Goal: Task Accomplishment & Management: Manage account settings

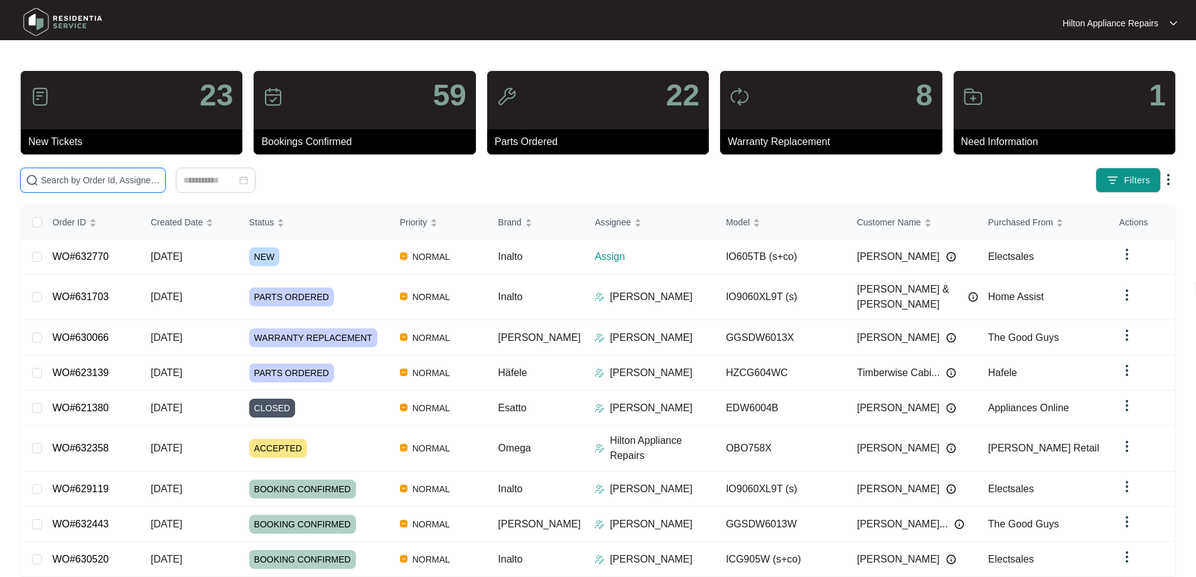
click at [112, 178] on input "text" at bounding box center [100, 180] width 119 height 14
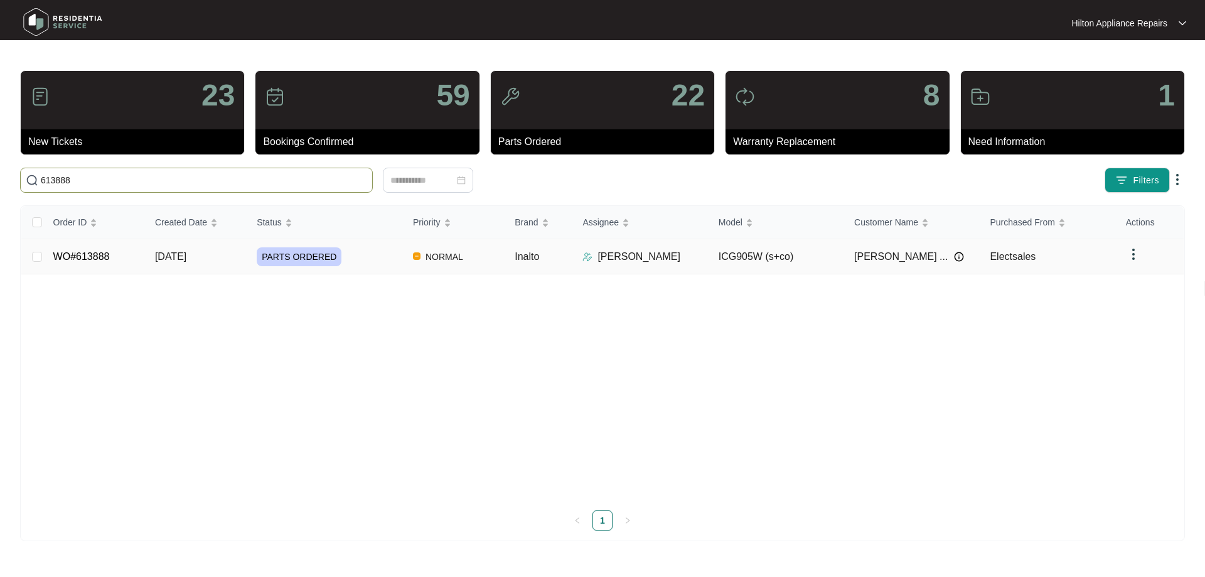
type input "613888"
click at [378, 255] on div "PARTS ORDERED" at bounding box center [330, 256] width 146 height 19
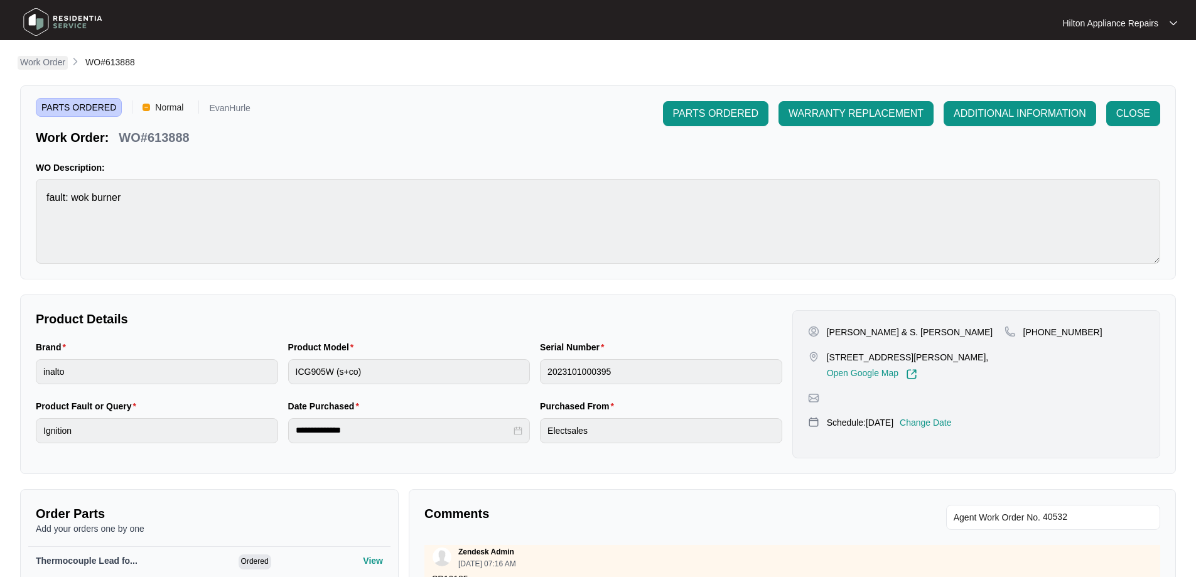
click at [41, 67] on p "Work Order" at bounding box center [42, 62] width 45 height 13
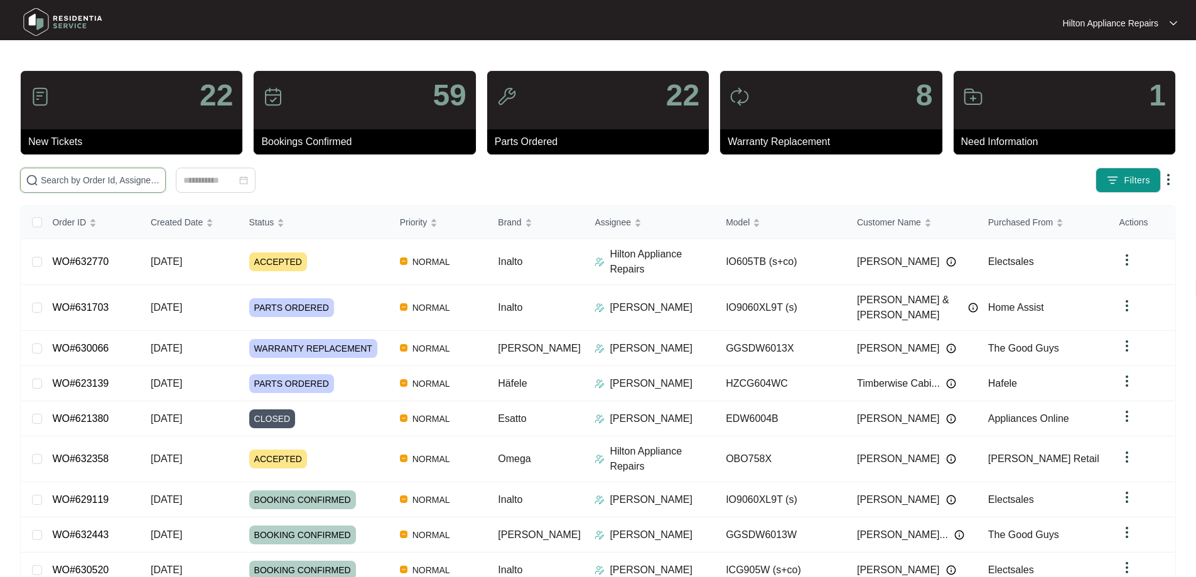
click at [160, 179] on input "text" at bounding box center [100, 180] width 119 height 14
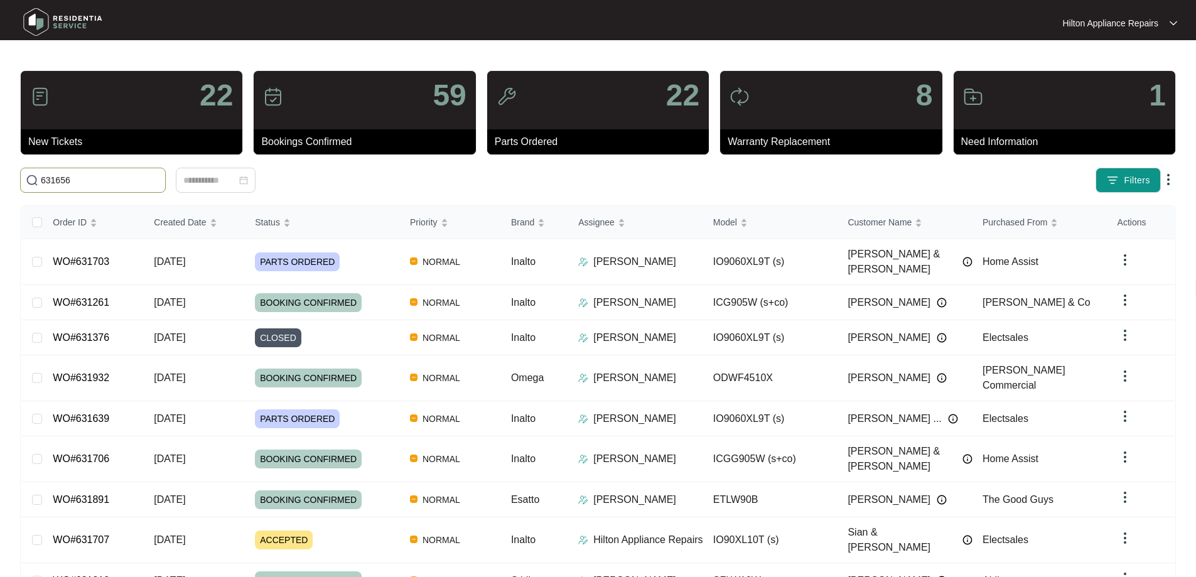
type input "631656"
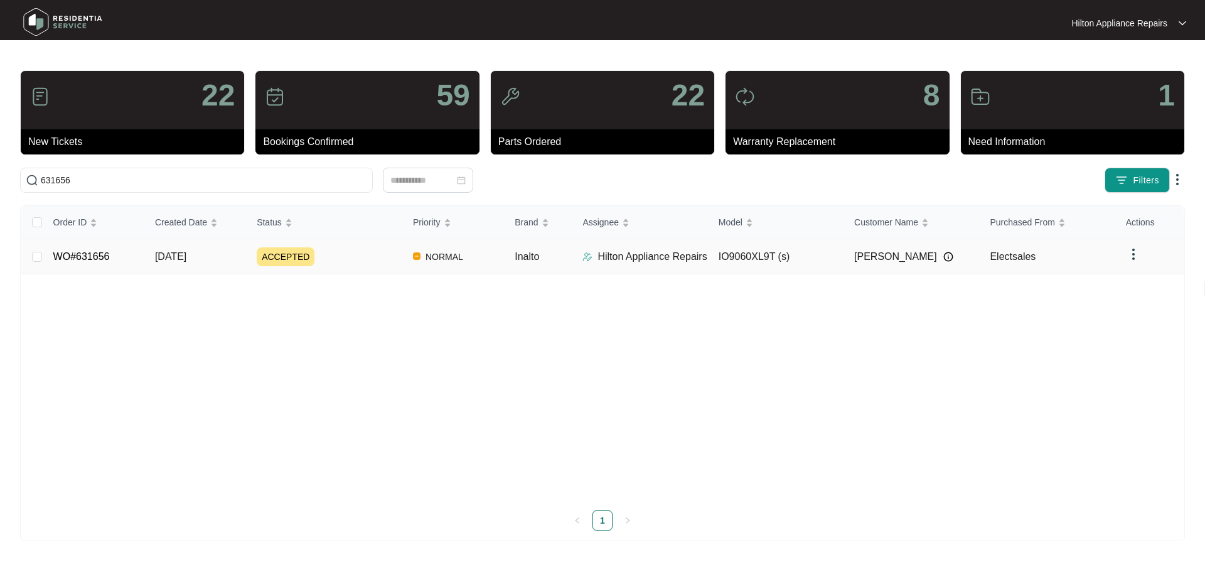
click at [383, 264] on div "ACCEPTED" at bounding box center [330, 256] width 146 height 19
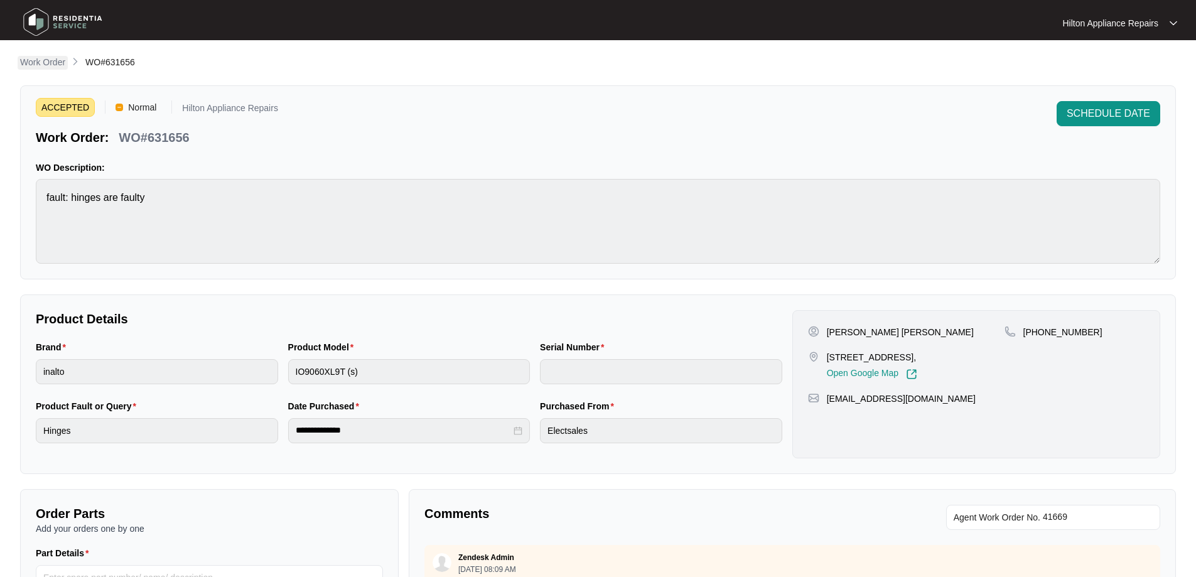
click at [47, 63] on p "Work Order" at bounding box center [42, 62] width 45 height 13
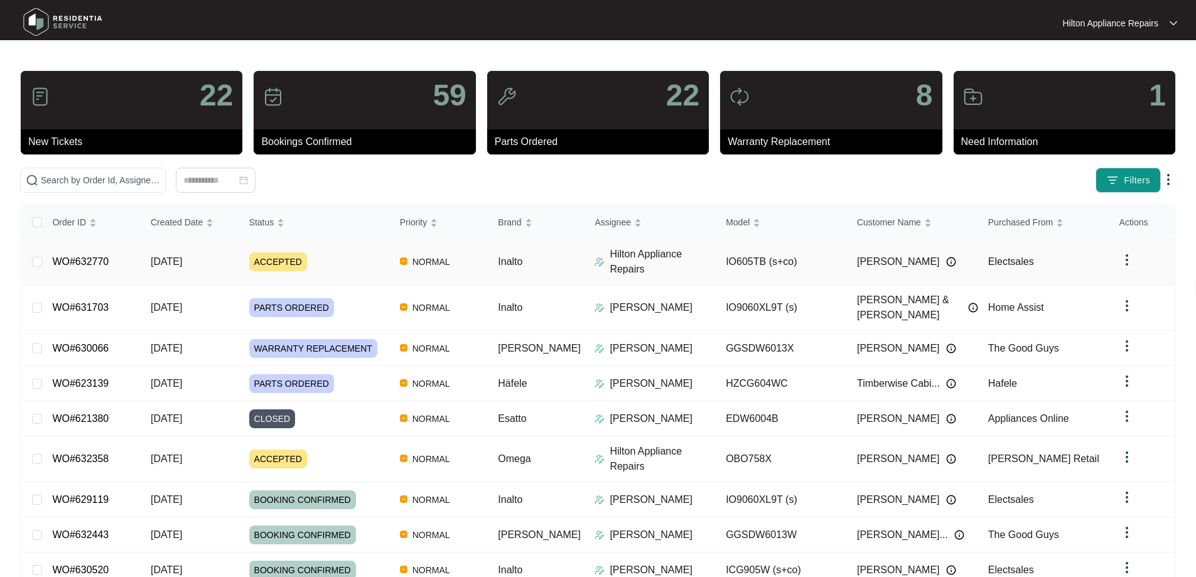
click at [594, 257] on img at bounding box center [599, 262] width 10 height 10
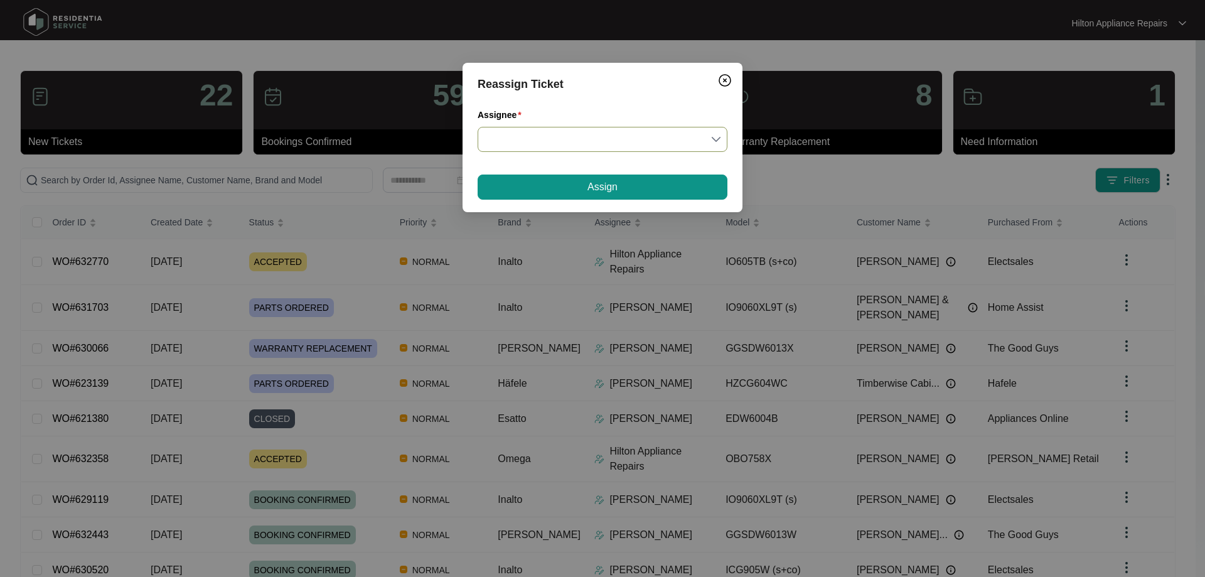
click at [565, 136] on input "Assignee" at bounding box center [602, 139] width 235 height 24
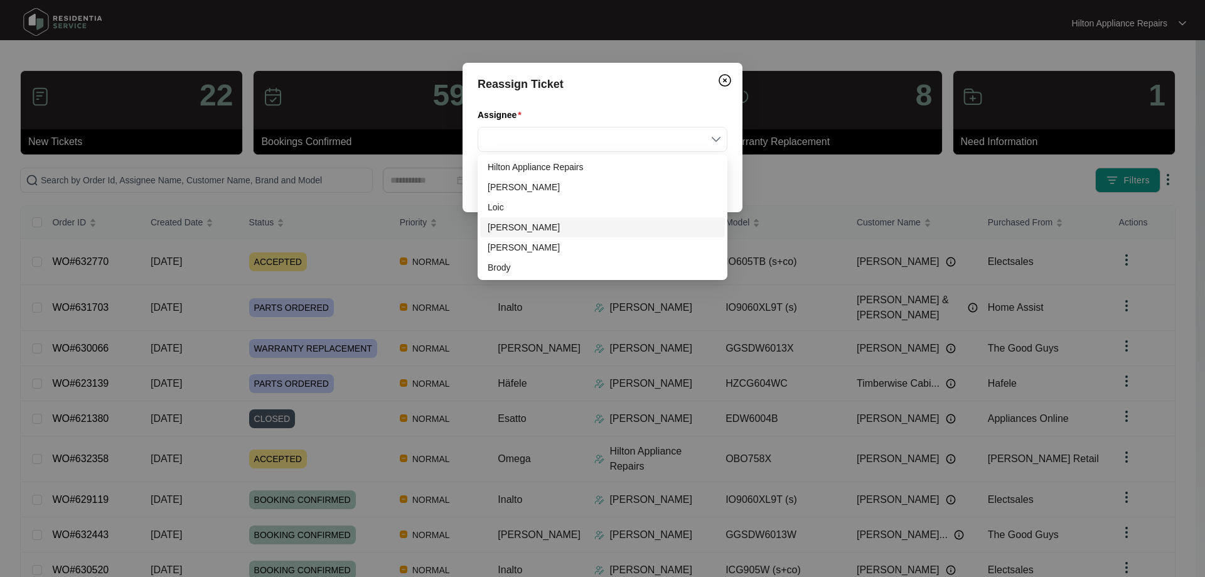
click at [508, 223] on div "[PERSON_NAME]" at bounding box center [603, 227] width 230 height 14
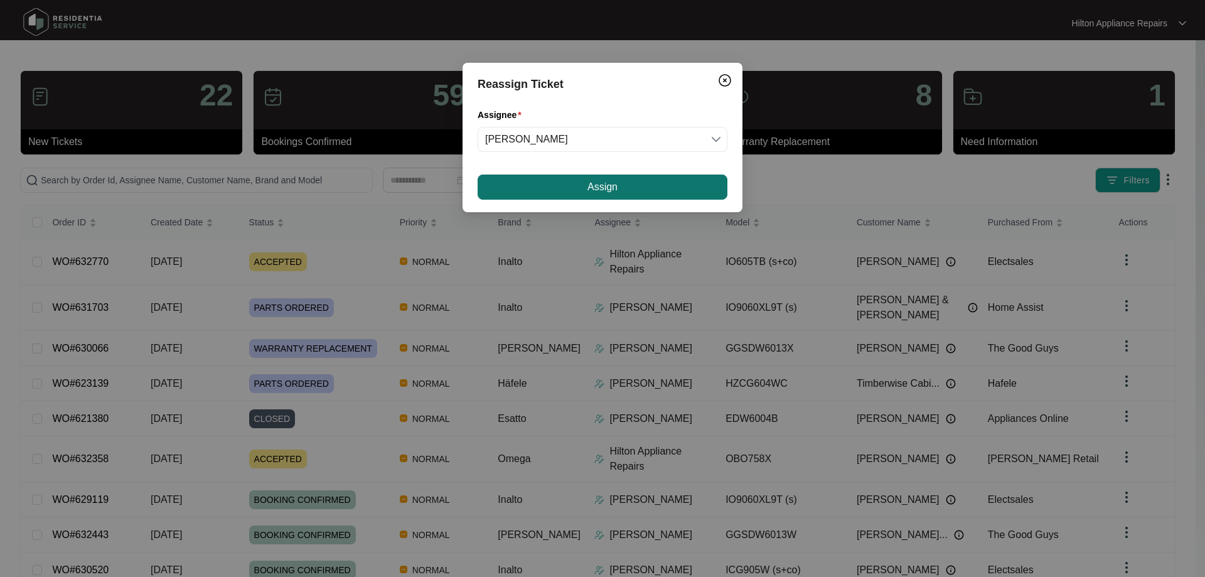
click at [613, 191] on span "Assign" at bounding box center [602, 187] width 30 height 15
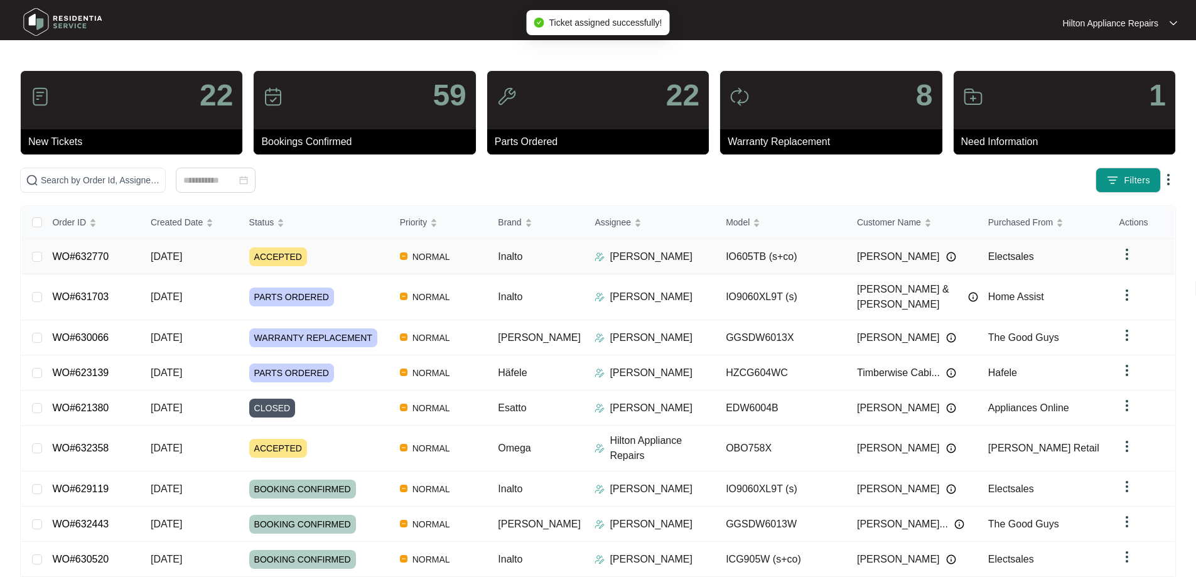
click at [358, 251] on div "ACCEPTED" at bounding box center [319, 256] width 141 height 19
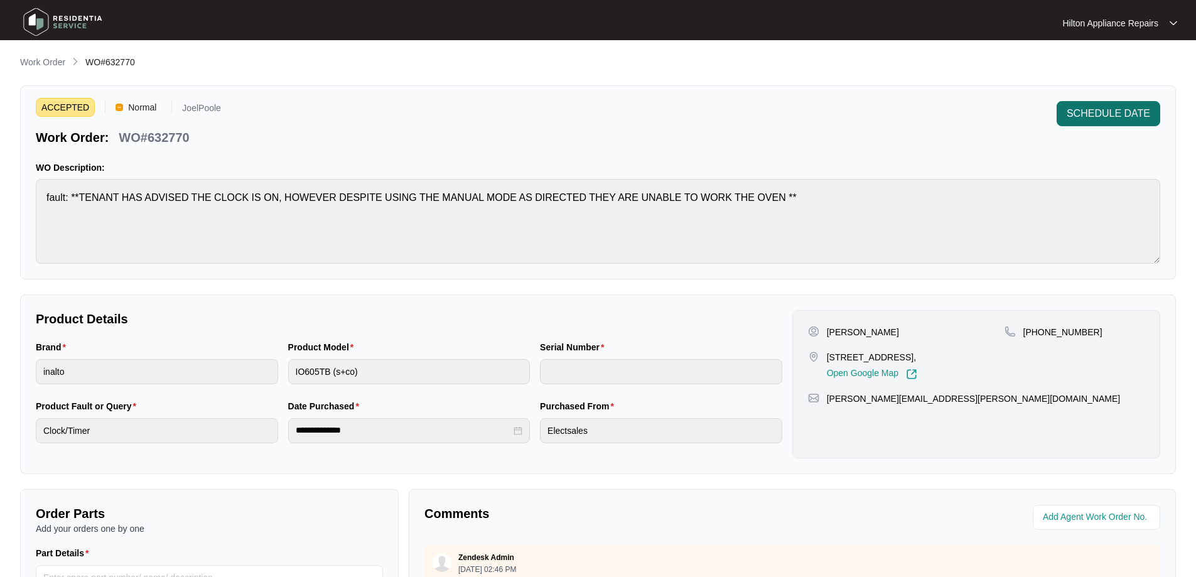
click at [1091, 104] on button "SCHEDULE DATE" at bounding box center [1108, 113] width 104 height 25
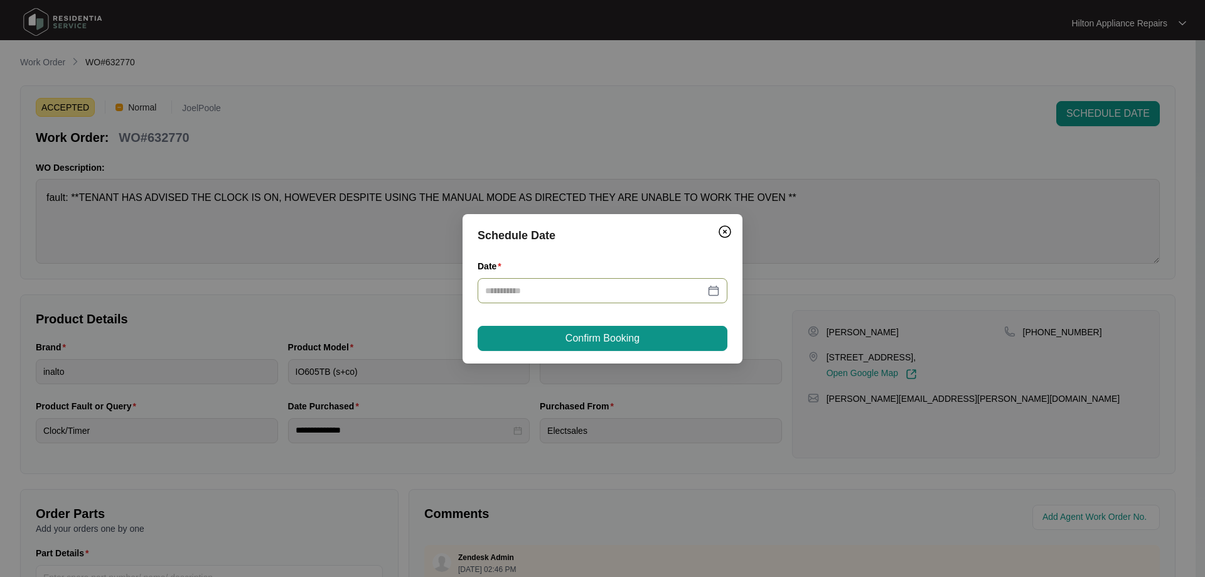
click at [611, 294] on input "Date" at bounding box center [595, 291] width 220 height 14
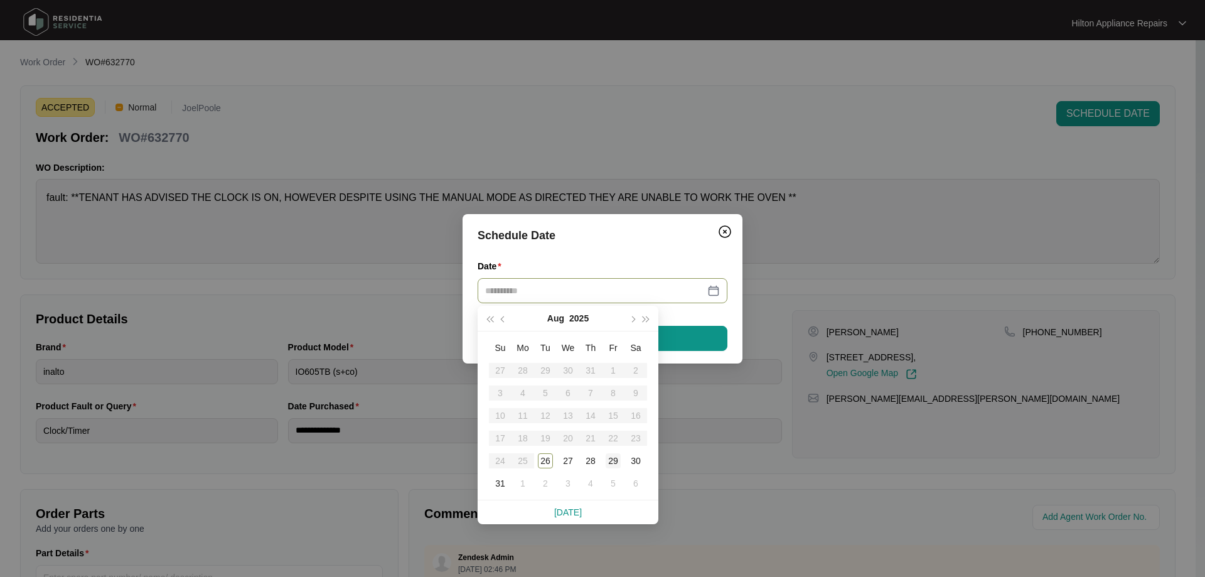
type input "**********"
click at [609, 461] on div "29" at bounding box center [613, 460] width 15 height 15
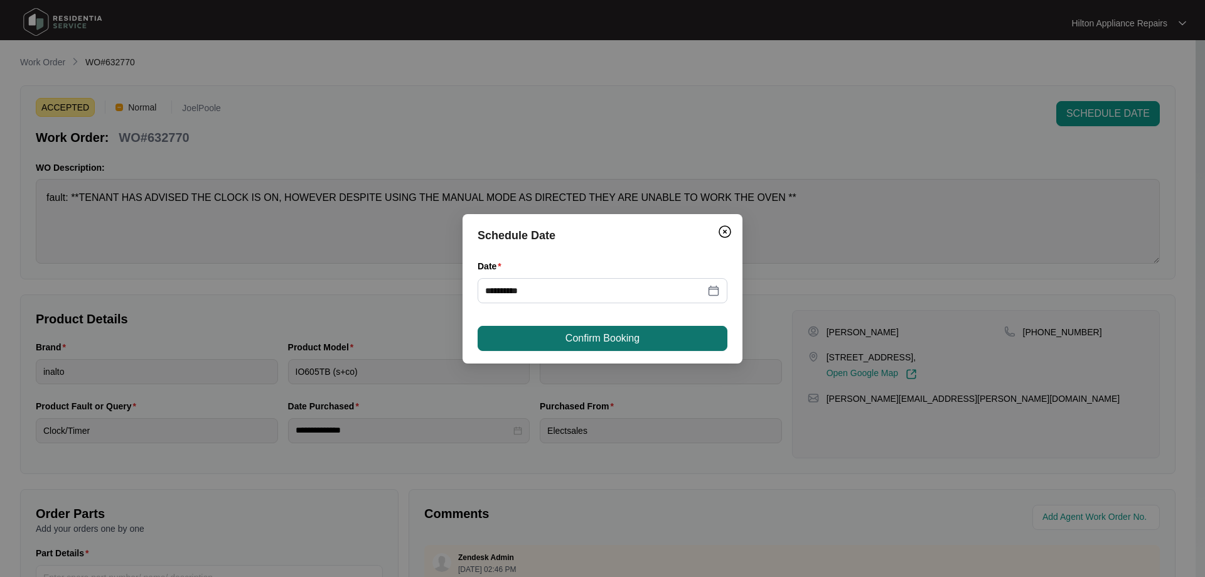
click at [613, 330] on button "Confirm Booking" at bounding box center [603, 338] width 250 height 25
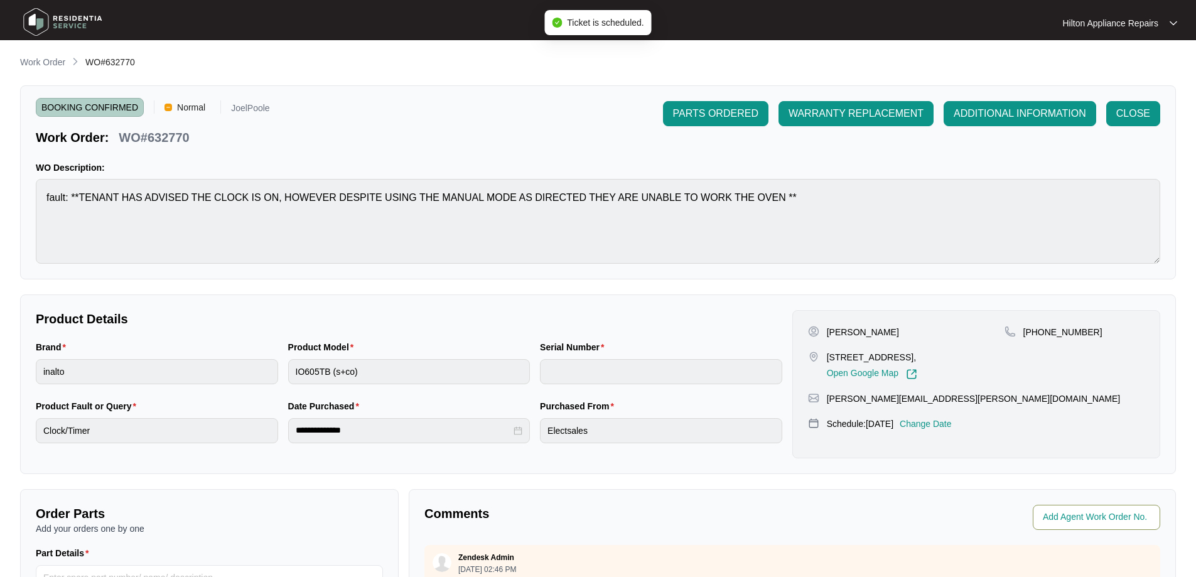
click at [1073, 520] on input "string" at bounding box center [1098, 517] width 110 height 15
type input "41739"
click at [960, 482] on div "**********" at bounding box center [598, 433] width 1156 height 757
click at [56, 59] on p "Work Order" at bounding box center [42, 62] width 45 height 13
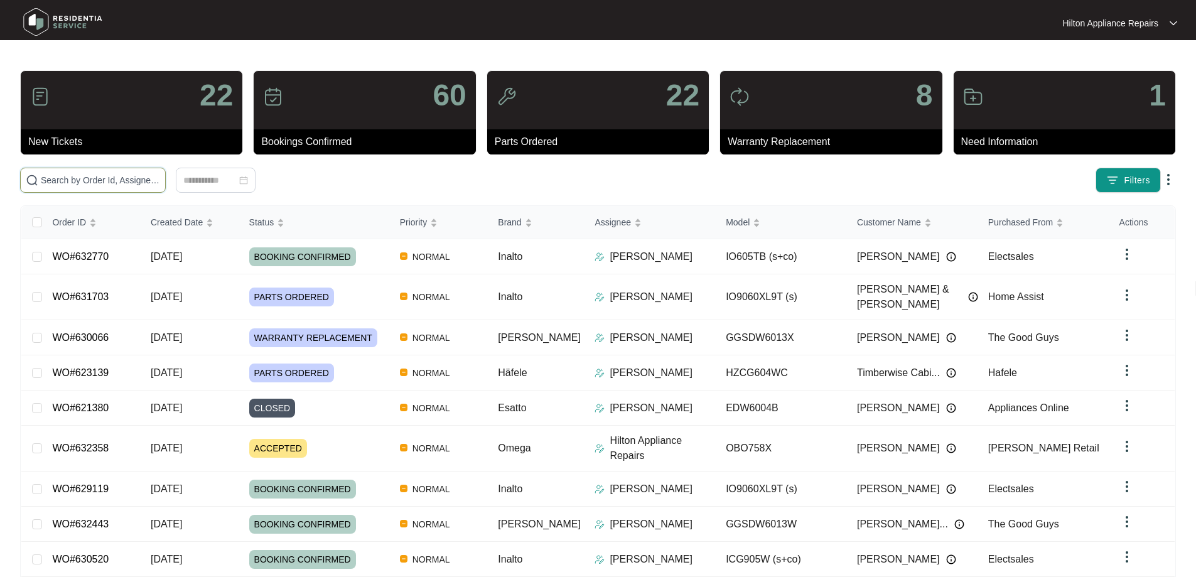
click at [160, 180] on input "text" at bounding box center [100, 180] width 119 height 14
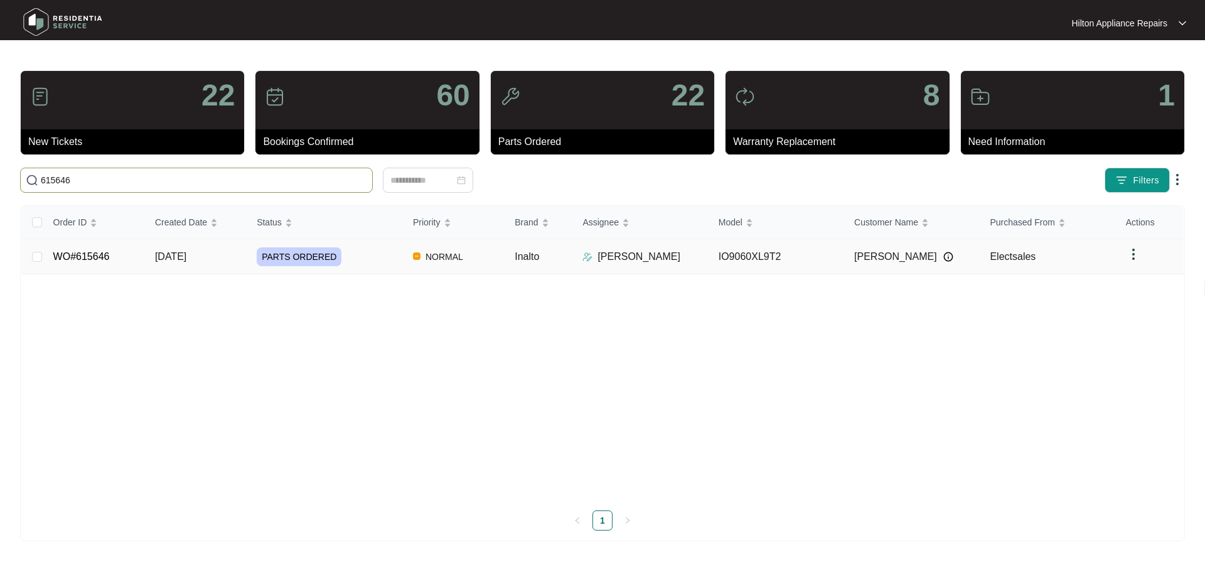
type input "615646"
click at [377, 257] on div "PARTS ORDERED" at bounding box center [330, 256] width 146 height 19
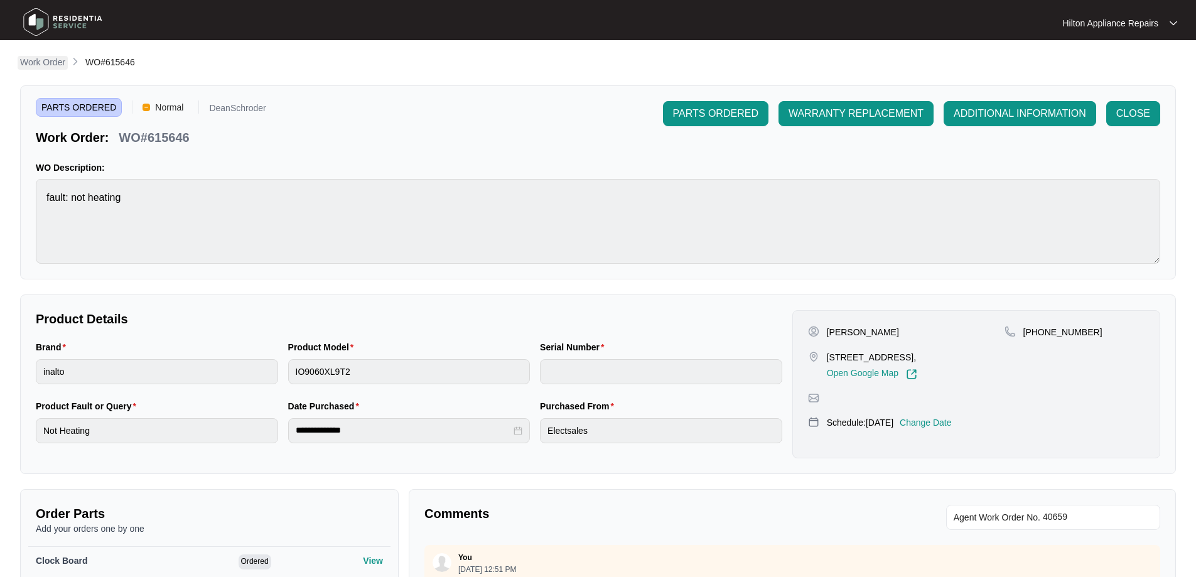
click at [48, 62] on p "Work Order" at bounding box center [42, 62] width 45 height 13
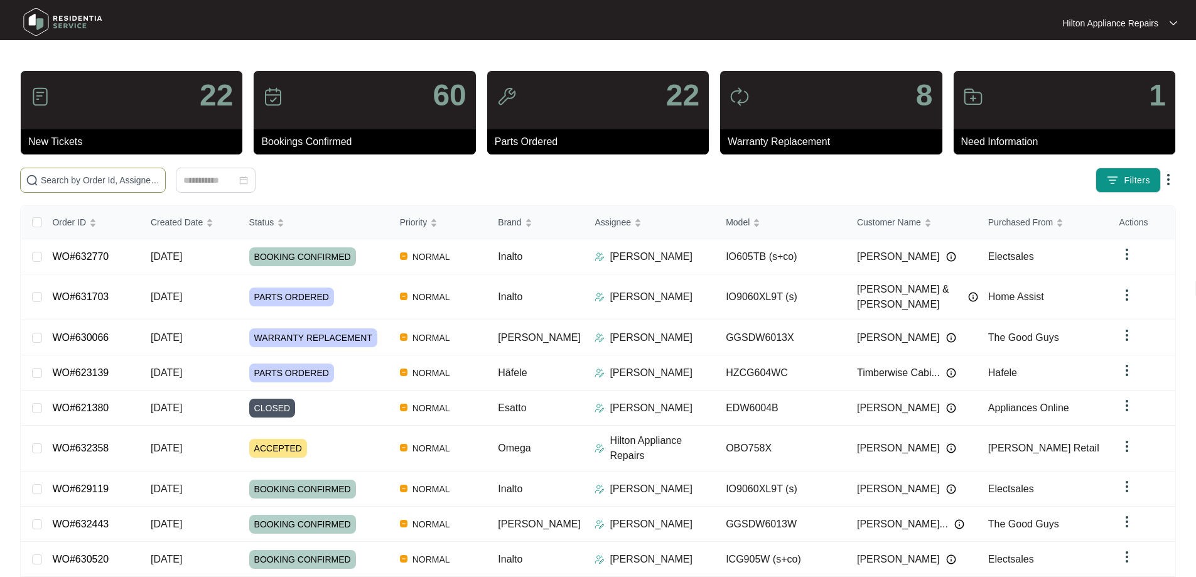
click at [160, 174] on input "text" at bounding box center [100, 180] width 119 height 14
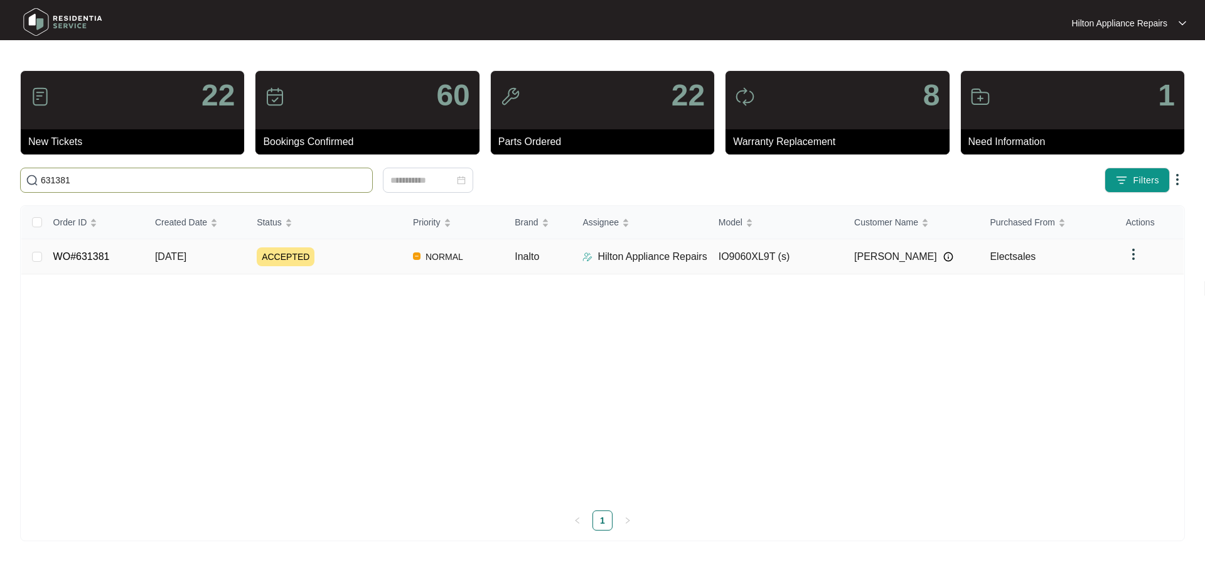
type input "631381"
click at [380, 262] on div "ACCEPTED" at bounding box center [330, 256] width 146 height 19
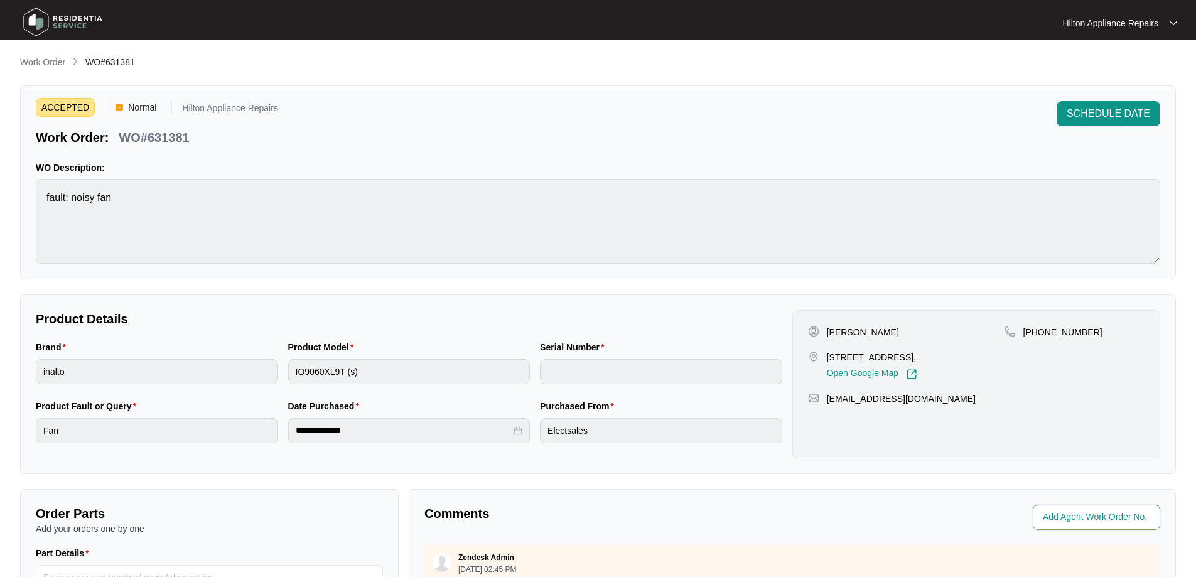
drag, startPoint x: 1097, startPoint y: 518, endPoint x: 1098, endPoint y: 512, distance: 6.9
click at [1097, 518] on input "string" at bounding box center [1098, 517] width 110 height 15
type input "41655"
click at [1017, 292] on div "**********" at bounding box center [598, 433] width 1156 height 757
